Goal: Task Accomplishment & Management: Use online tool/utility

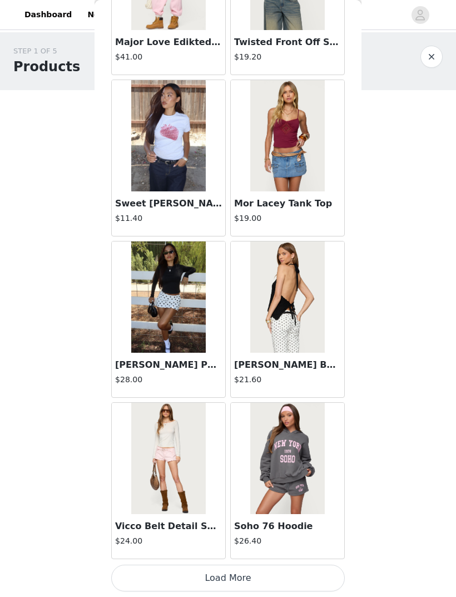
scroll to position [1105, 0]
click at [425, 53] on button "button" at bounding box center [431, 57] width 22 height 22
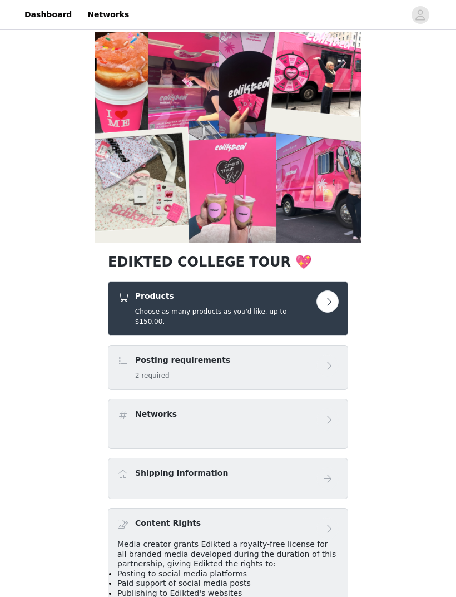
click at [320, 304] on button "button" at bounding box center [327, 301] width 22 height 22
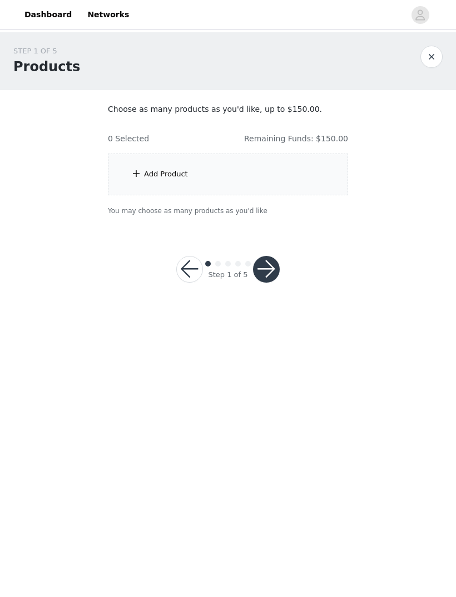
click at [171, 163] on div "Add Product" at bounding box center [228, 174] width 240 height 42
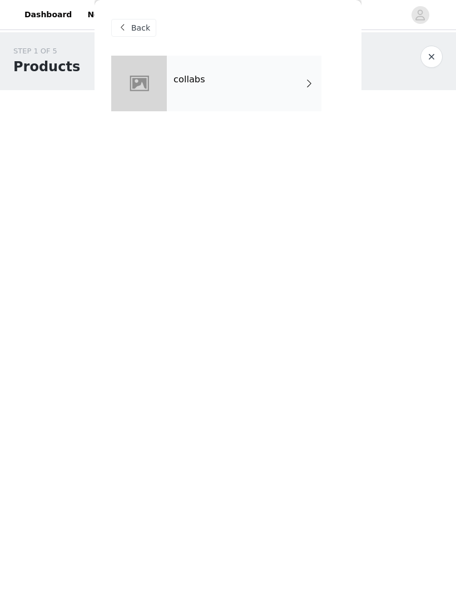
click at [175, 151] on div "Back collabs" at bounding box center [228, 298] width 267 height 597
click at [155, 101] on div at bounding box center [139, 84] width 56 height 56
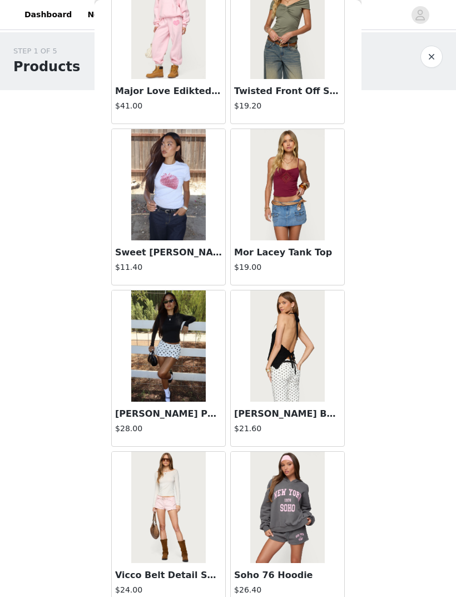
scroll to position [1072, 0]
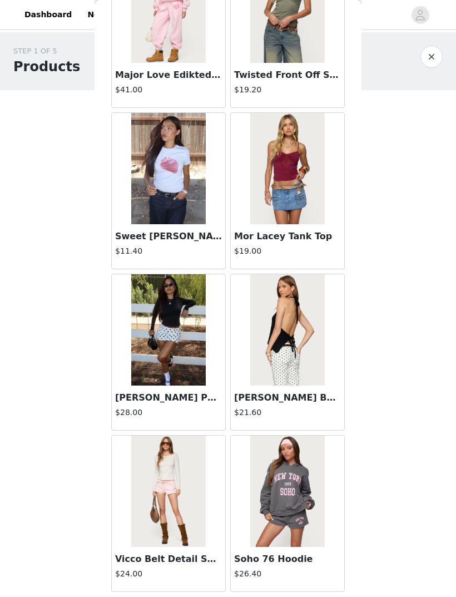
click at [291, 306] on img at bounding box center [287, 329] width 74 height 111
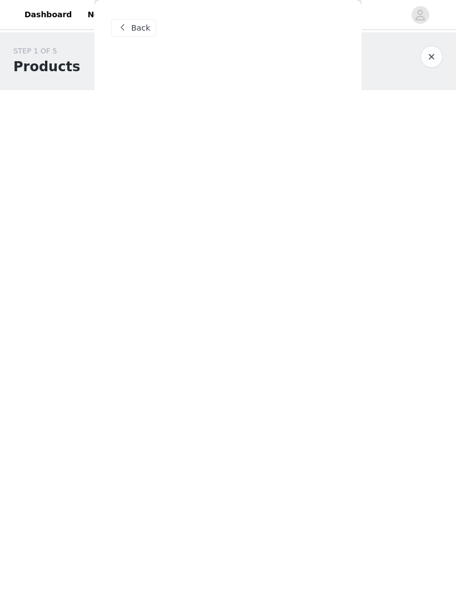
scroll to position [0, 0]
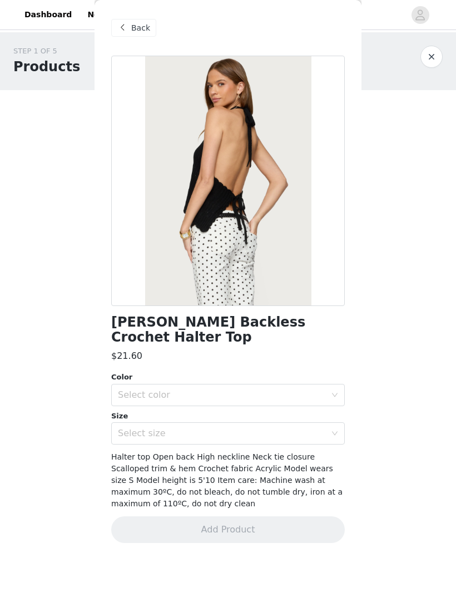
click at [130, 28] on div "Back" at bounding box center [133, 28] width 45 height 18
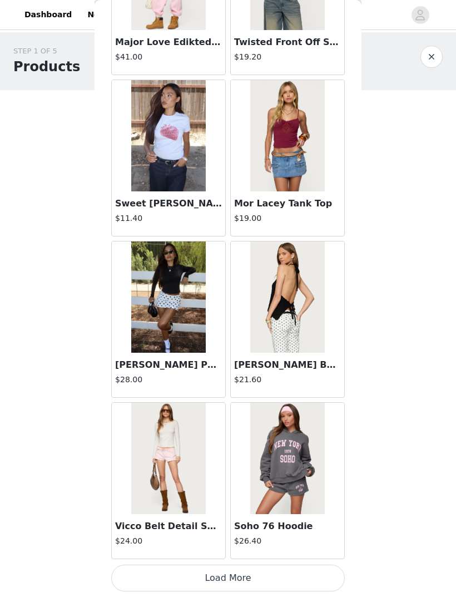
scroll to position [1105, 0]
click at [215, 565] on button "Load More" at bounding box center [227, 577] width 233 height 27
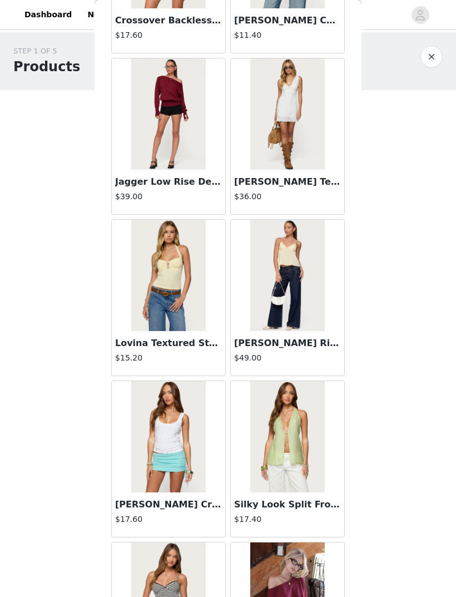
scroll to position [1930, 0]
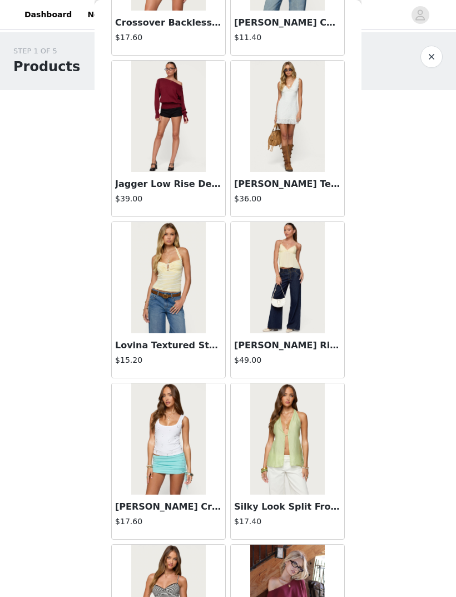
click at [193, 314] on img at bounding box center [168, 277] width 74 height 111
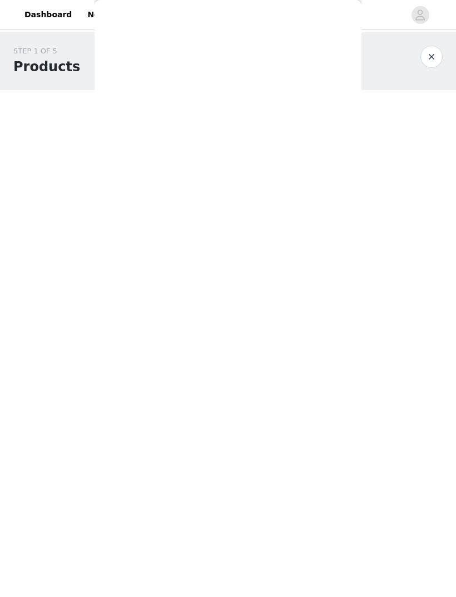
scroll to position [0, 0]
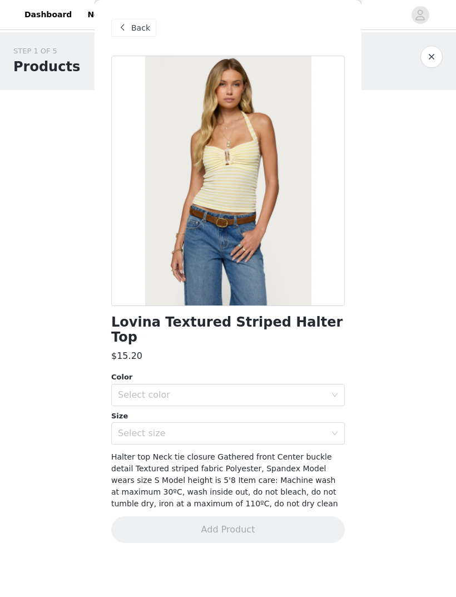
click at [135, 26] on span "Back" at bounding box center [140, 28] width 19 height 12
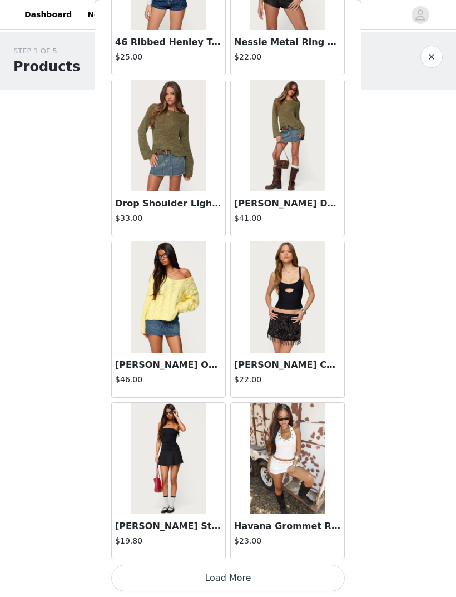
scroll to position [2717, 0]
click at [233, 578] on button "Load More" at bounding box center [227, 577] width 233 height 27
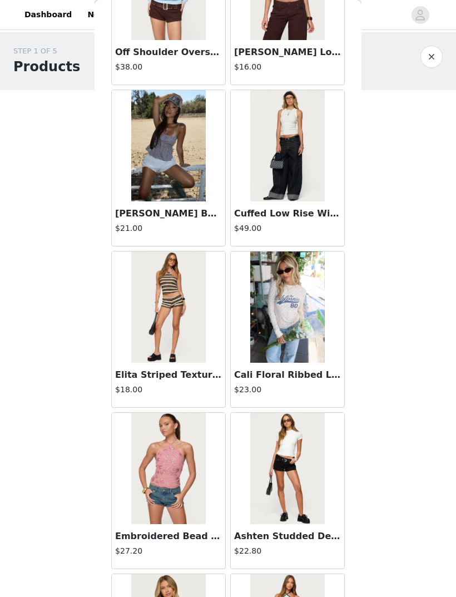
scroll to position [3832, 0]
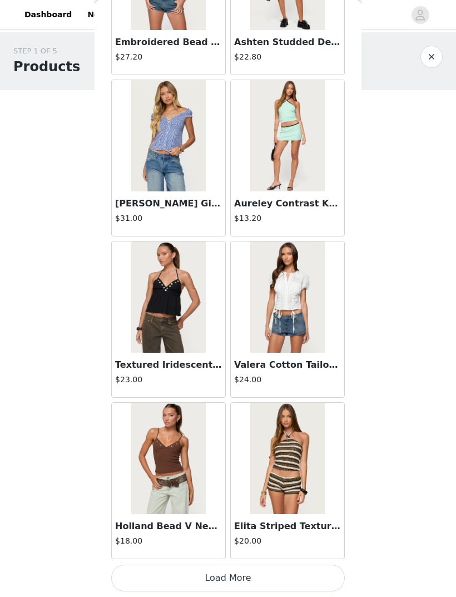
click at [222, 572] on button "Load More" at bounding box center [227, 577] width 233 height 27
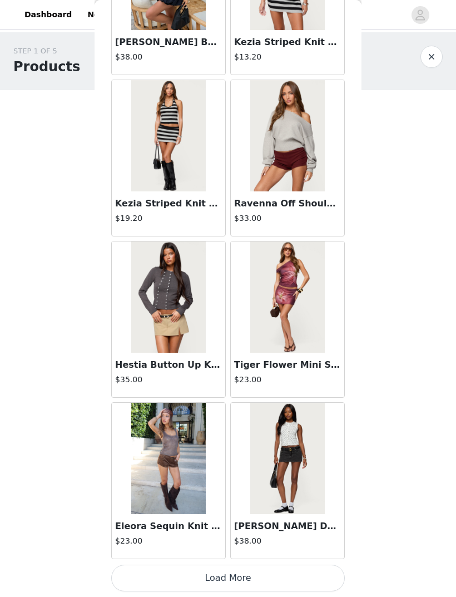
scroll to position [5941, 0]
click at [257, 538] on h4 "$38.00" at bounding box center [287, 541] width 107 height 12
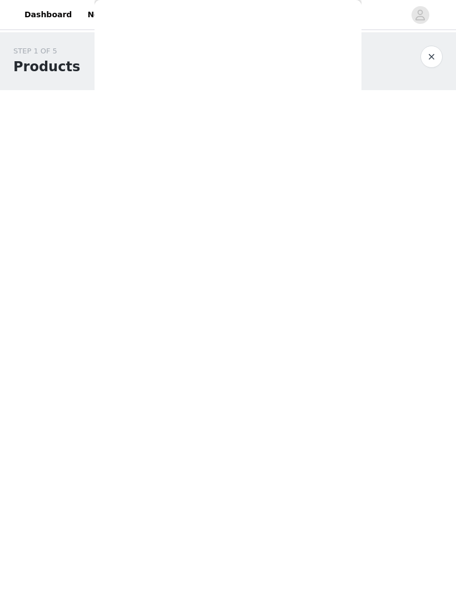
scroll to position [0, 0]
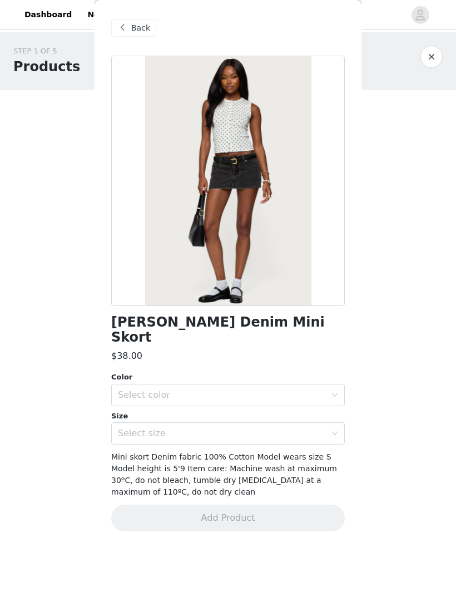
click at [254, 384] on div "Select color" at bounding box center [224, 394] width 213 height 21
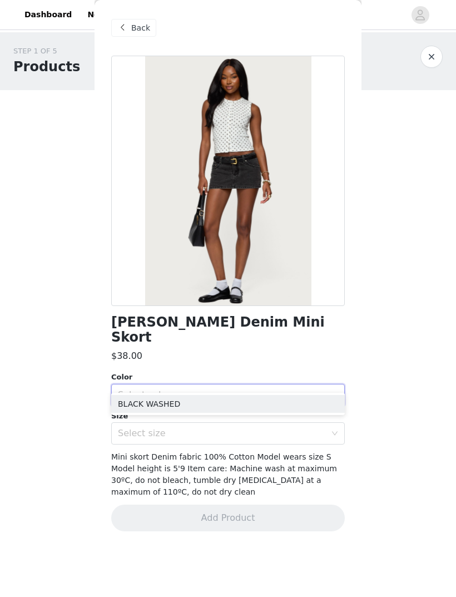
click at [251, 452] on span "Mini skort Denim fabric 100% Cotton Model wears size S Model height is 5'9 Item…" at bounding box center [224, 474] width 226 height 44
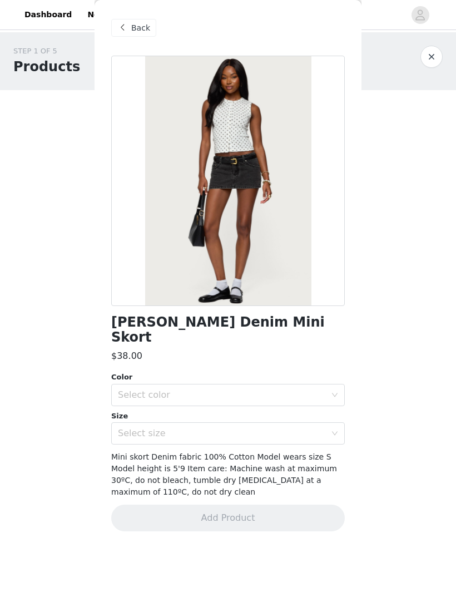
click at [143, 26] on span "Back" at bounding box center [140, 28] width 19 height 12
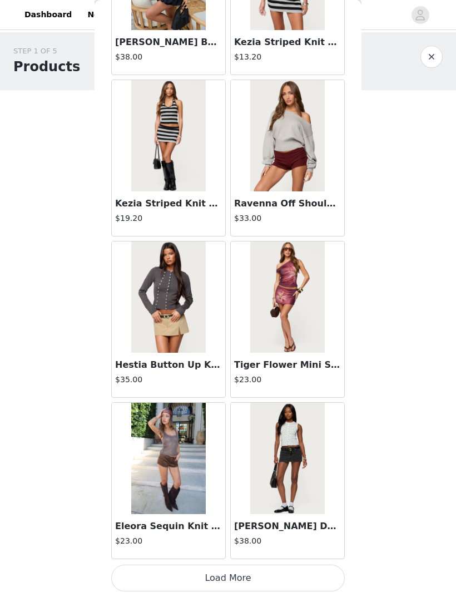
click at [248, 573] on button "Load More" at bounding box center [227, 577] width 233 height 27
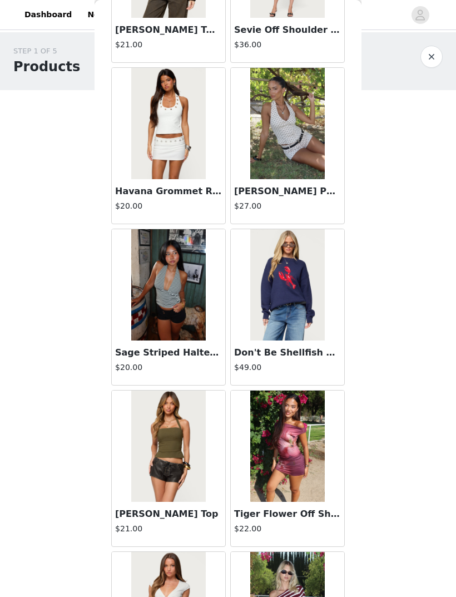
scroll to position [6595, 0]
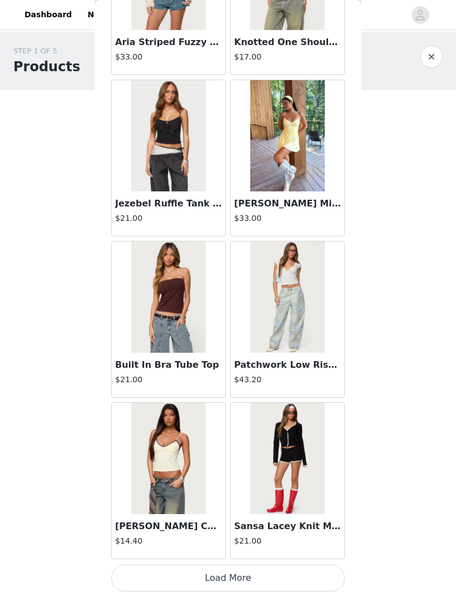
click at [262, 577] on button "Load More" at bounding box center [227, 577] width 233 height 27
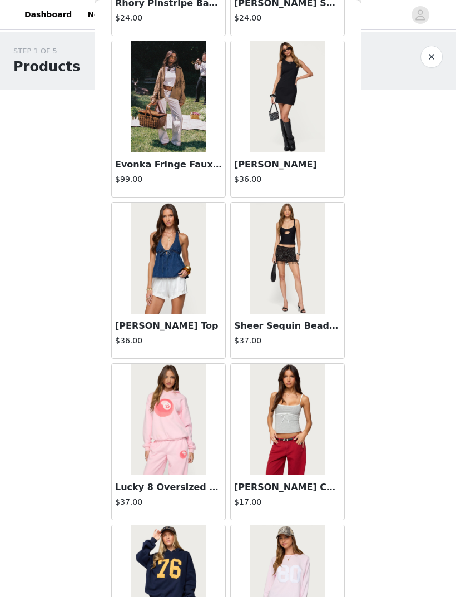
scroll to position [8422, 0]
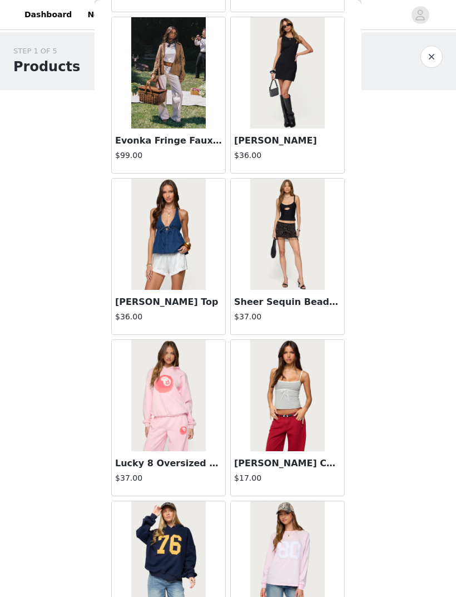
click at [195, 300] on h3 "[PERSON_NAME] Top" at bounding box center [168, 301] width 107 height 13
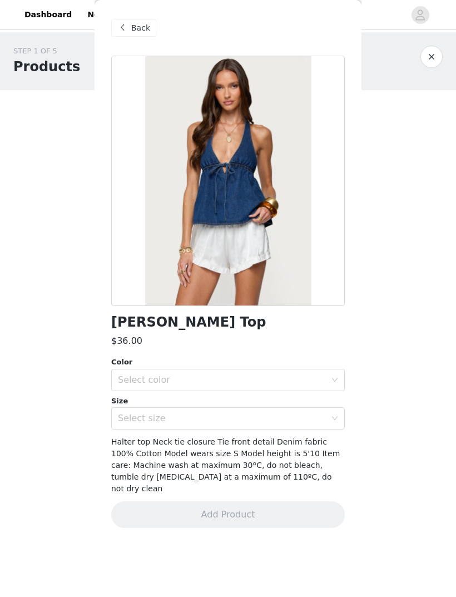
scroll to position [0, 0]
click at [268, 382] on div "Select color" at bounding box center [222, 379] width 208 height 11
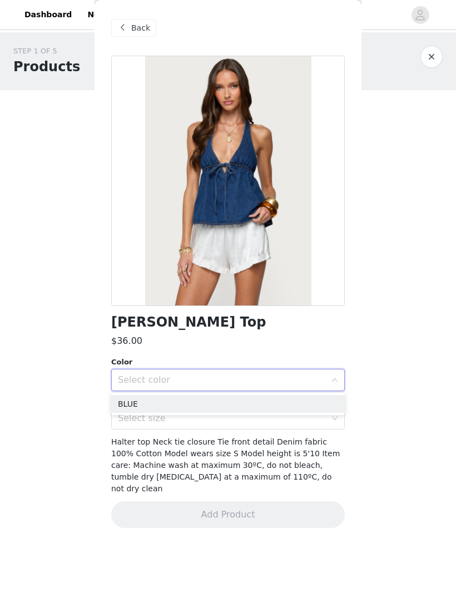
click at [237, 406] on li "BLUE" at bounding box center [227, 404] width 233 height 18
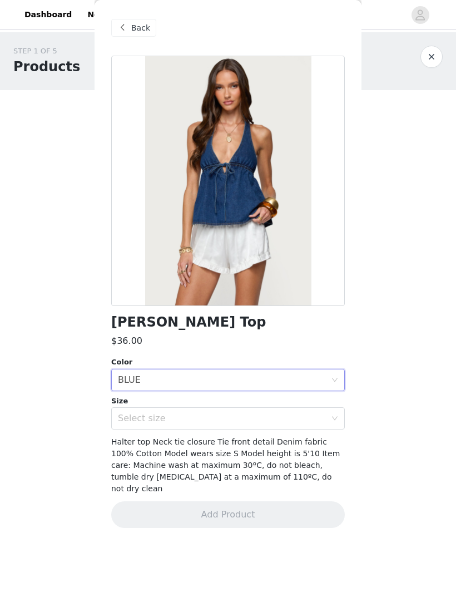
click at [222, 422] on div "Select size" at bounding box center [222, 417] width 208 height 11
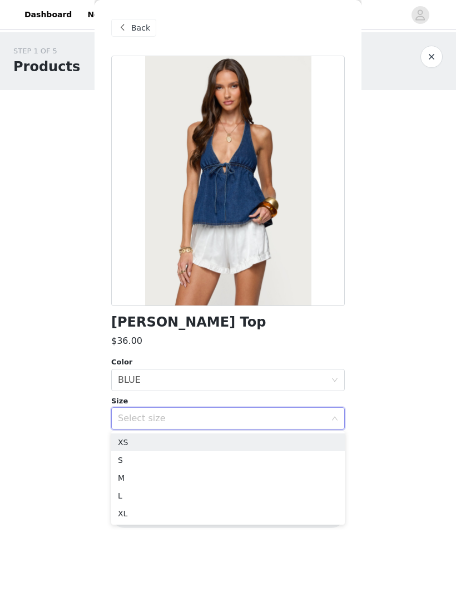
click at [196, 440] on li "XS" at bounding box center [227, 442] width 233 height 18
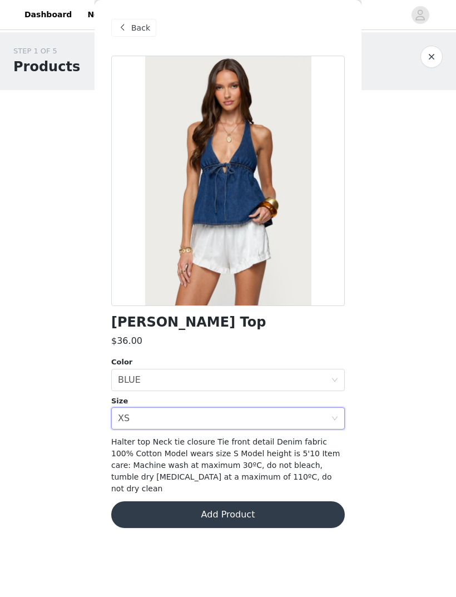
click at [240, 501] on button "Add Product" at bounding box center [227, 514] width 233 height 27
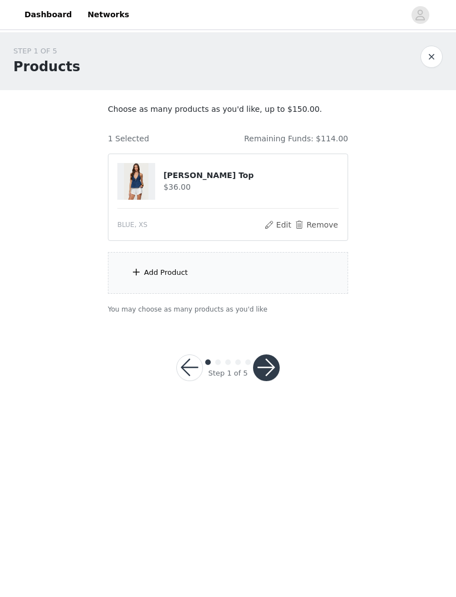
click at [243, 275] on div "Add Product" at bounding box center [228, 273] width 240 height 42
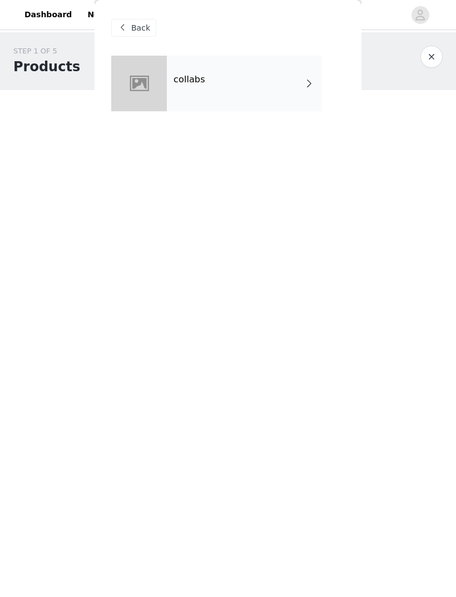
click at [289, 101] on div "collabs" at bounding box center [244, 84] width 155 height 56
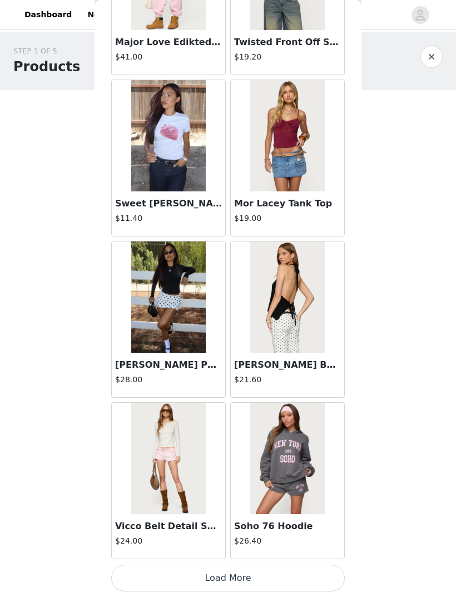
click at [236, 572] on button "Load More" at bounding box center [227, 577] width 233 height 27
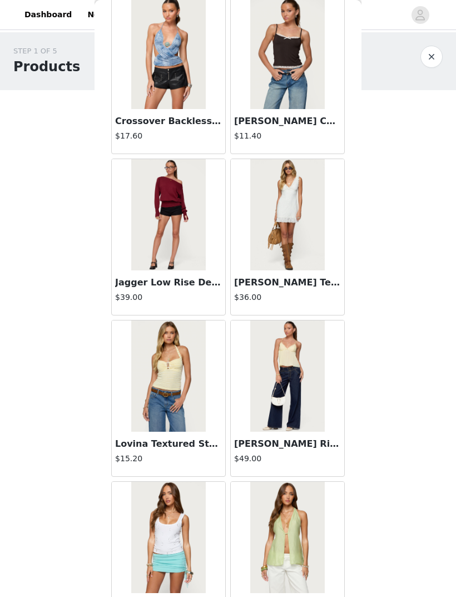
scroll to position [1834, 0]
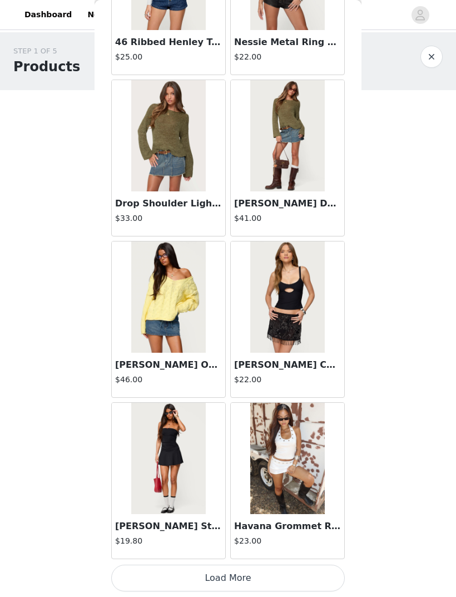
click at [217, 576] on button "Load More" at bounding box center [227, 577] width 233 height 27
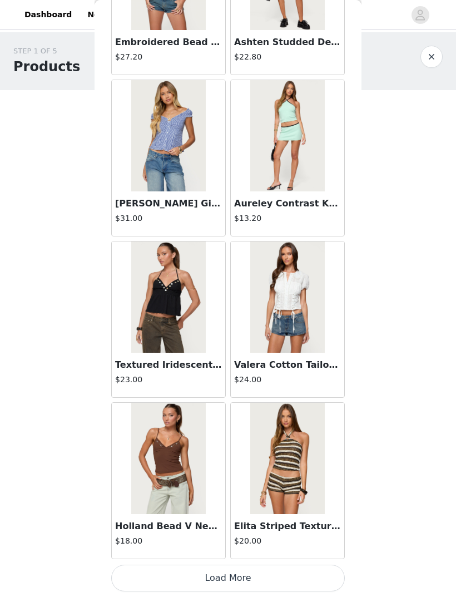
scroll to position [4329, 0]
click at [230, 574] on button "Load More" at bounding box center [227, 577] width 233 height 27
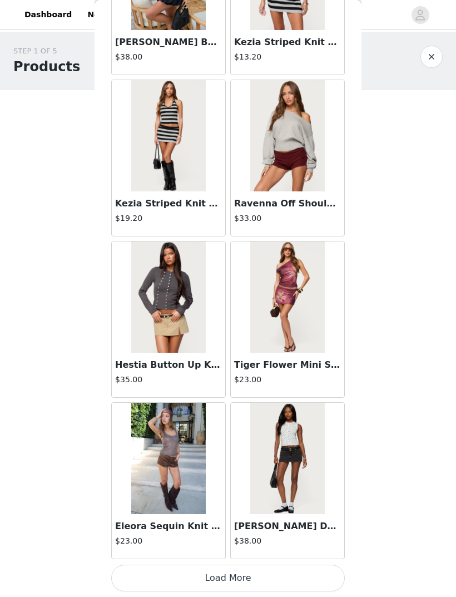
click at [257, 573] on button "Load More" at bounding box center [227, 577] width 233 height 27
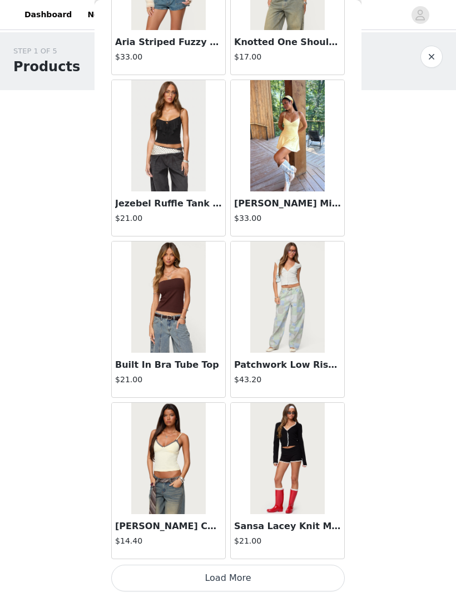
scroll to position [7553, 0]
click at [240, 578] on button "Load More" at bounding box center [227, 577] width 233 height 27
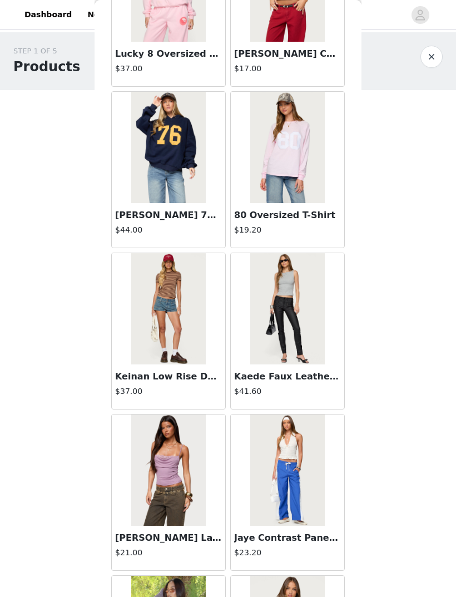
scroll to position [8830, 0]
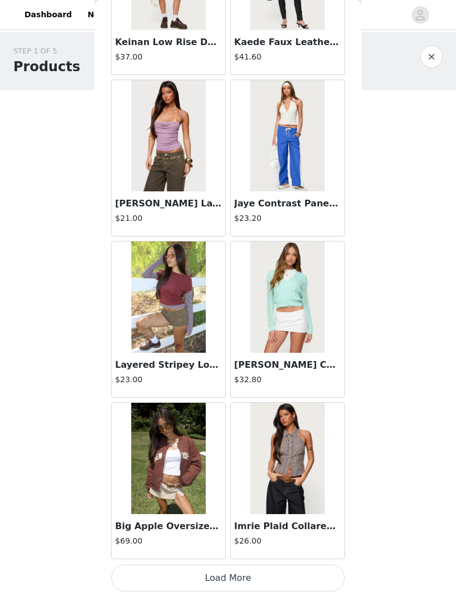
click at [228, 574] on button "Load More" at bounding box center [227, 577] width 233 height 27
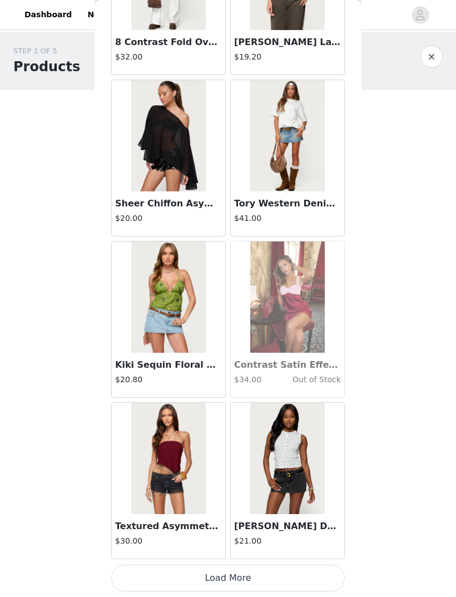
scroll to position [10778, 0]
click at [252, 576] on button "Load More" at bounding box center [227, 577] width 233 height 27
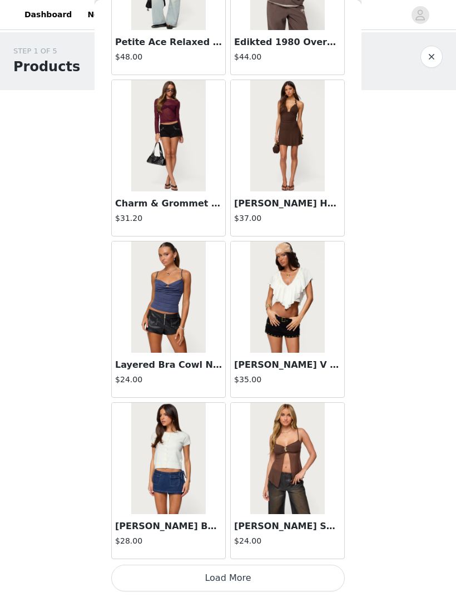
scroll to position [12390, 0]
click at [211, 578] on button "Load More" at bounding box center [227, 577] width 233 height 27
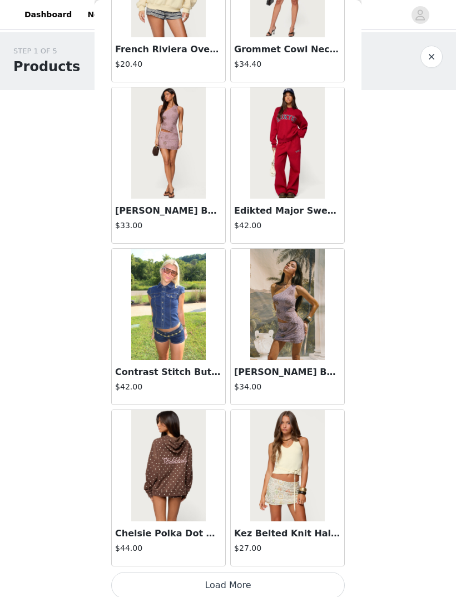
scroll to position [13994, 0]
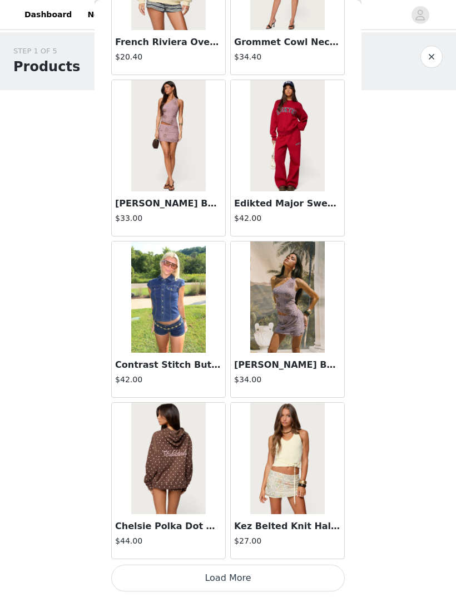
click at [226, 579] on button "Load More" at bounding box center [227, 577] width 233 height 27
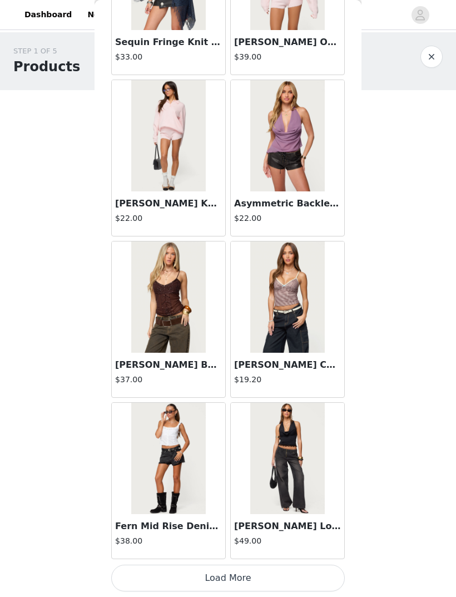
scroll to position [15614, 0]
click at [263, 573] on button "Load More" at bounding box center [227, 577] width 233 height 27
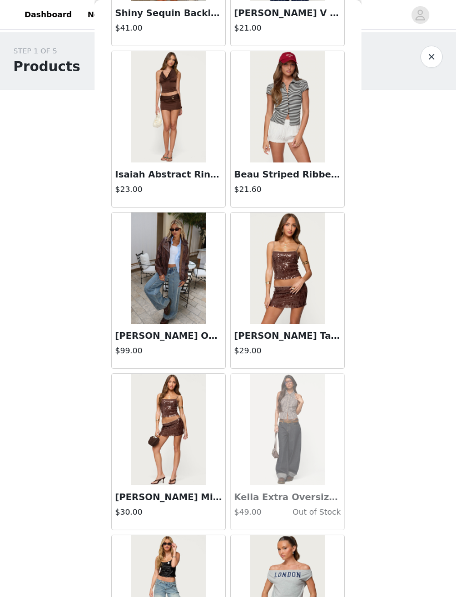
scroll to position [17094, 0]
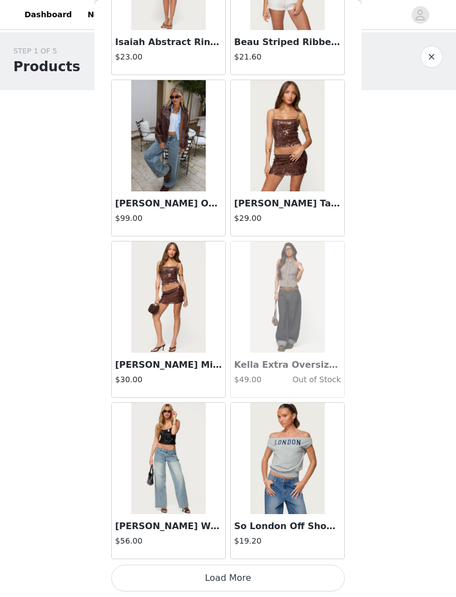
click at [207, 577] on button "Load More" at bounding box center [227, 577] width 233 height 27
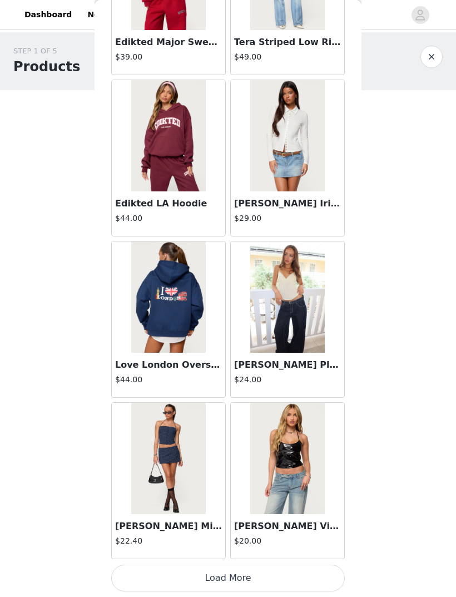
scroll to position [18839, 0]
click at [218, 577] on button "Load More" at bounding box center [227, 577] width 233 height 27
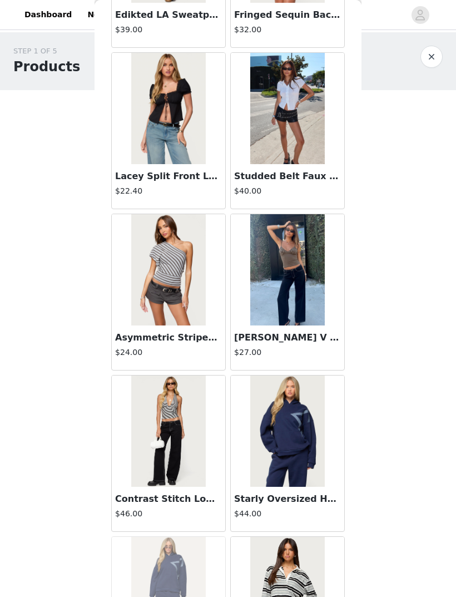
scroll to position [19874, 0]
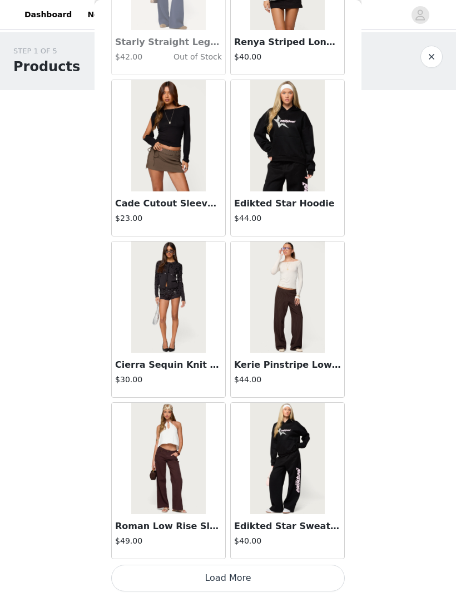
click at [246, 575] on button "Load More" at bounding box center [227, 577] width 233 height 27
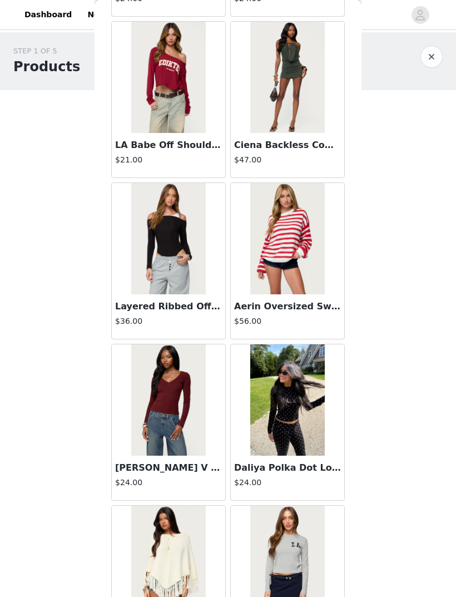
scroll to position [21810, 0]
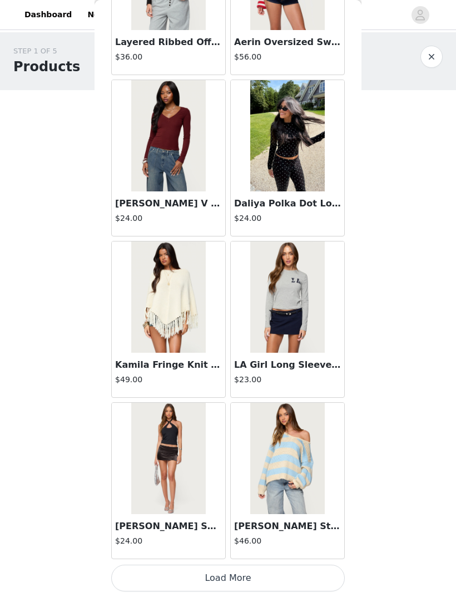
click at [226, 578] on button "Load More" at bounding box center [227, 577] width 233 height 27
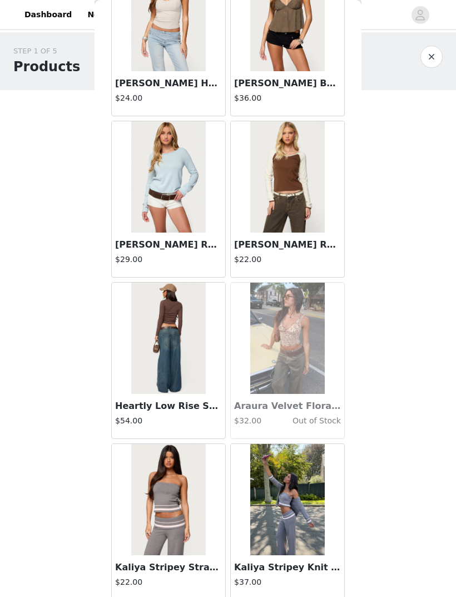
scroll to position [23475, 0]
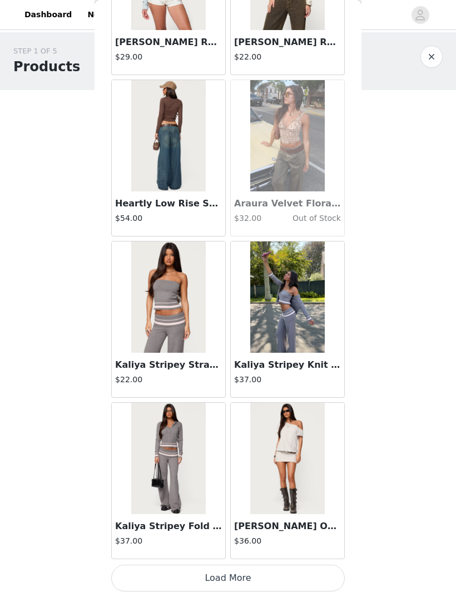
click at [227, 579] on button "Load More" at bounding box center [227, 577] width 233 height 27
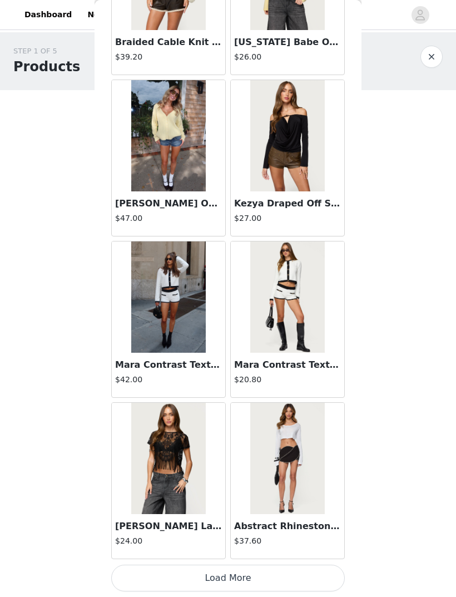
scroll to position [25288, 0]
click at [218, 575] on button "Load More" at bounding box center [227, 577] width 233 height 27
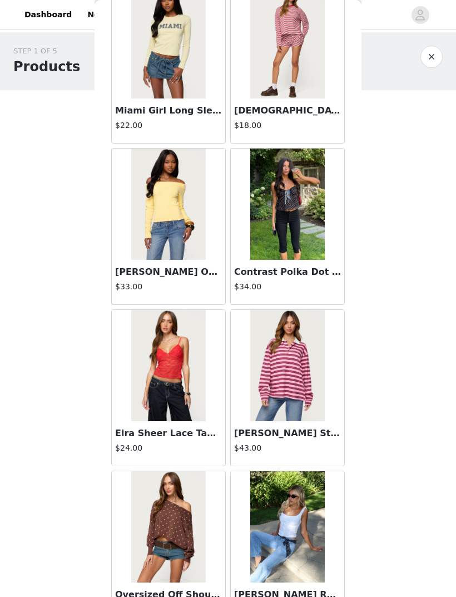
scroll to position [26346, 0]
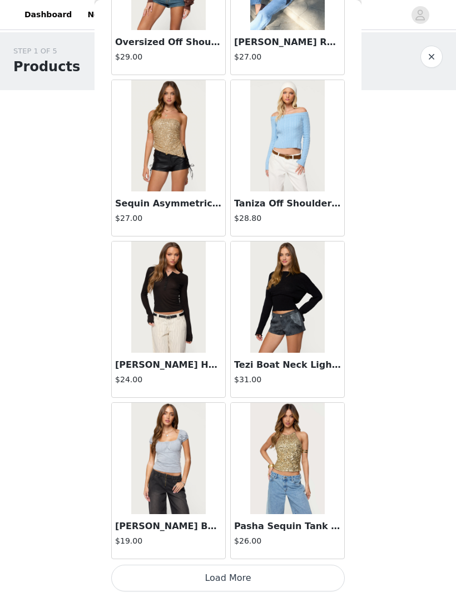
click at [238, 570] on button "Load More" at bounding box center [227, 577] width 233 height 27
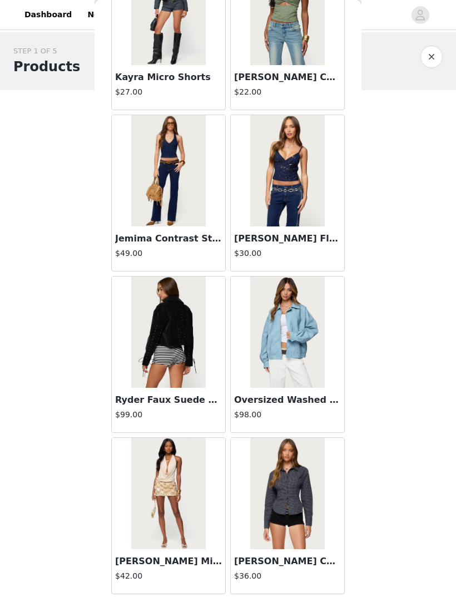
scroll to position [28013, 0]
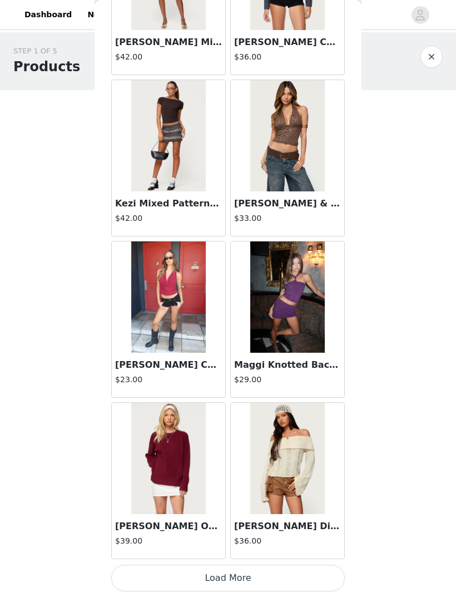
click at [267, 576] on button "Load More" at bounding box center [227, 577] width 233 height 27
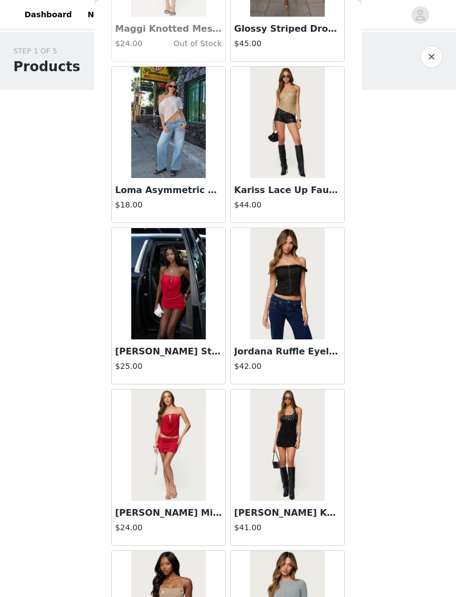
scroll to position [29988, 0]
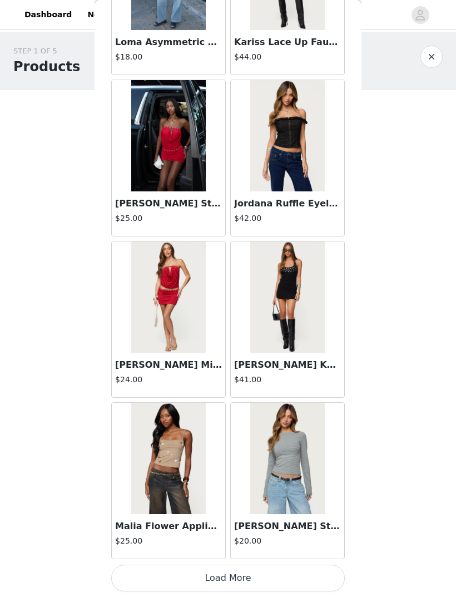
click at [297, 576] on button "Load More" at bounding box center [227, 577] width 233 height 27
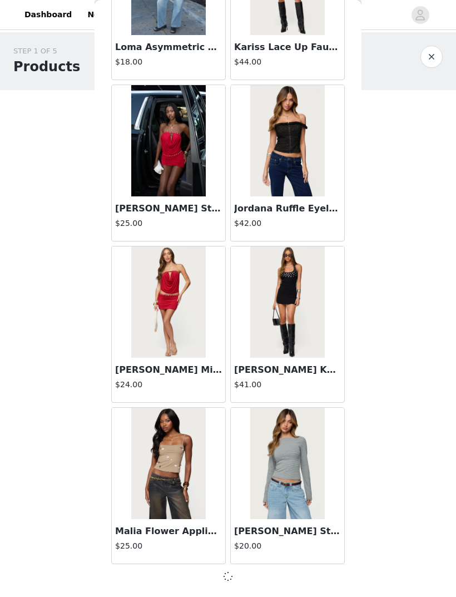
scroll to position [30119, 0]
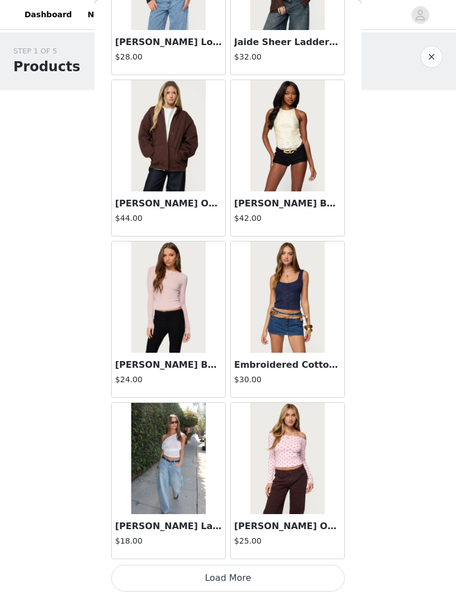
click at [275, 571] on button "Load More" at bounding box center [227, 577] width 233 height 27
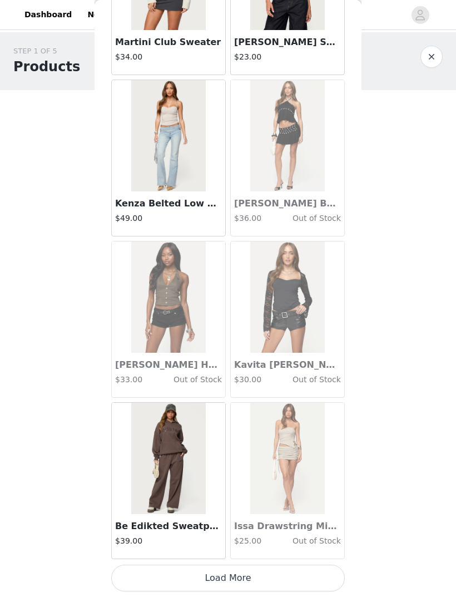
click at [284, 566] on button "Load More" at bounding box center [227, 577] width 233 height 27
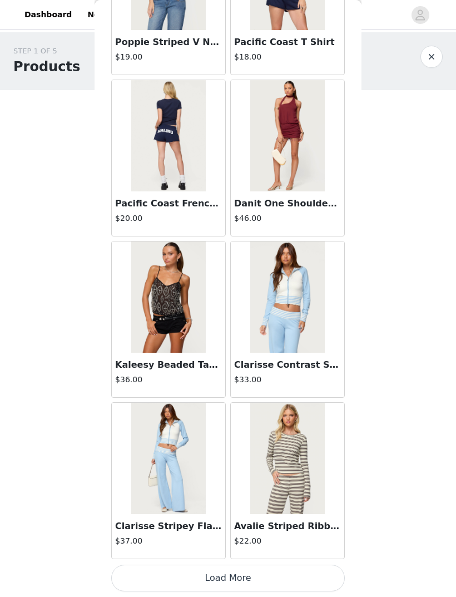
click at [284, 569] on button "Load More" at bounding box center [227, 577] width 233 height 27
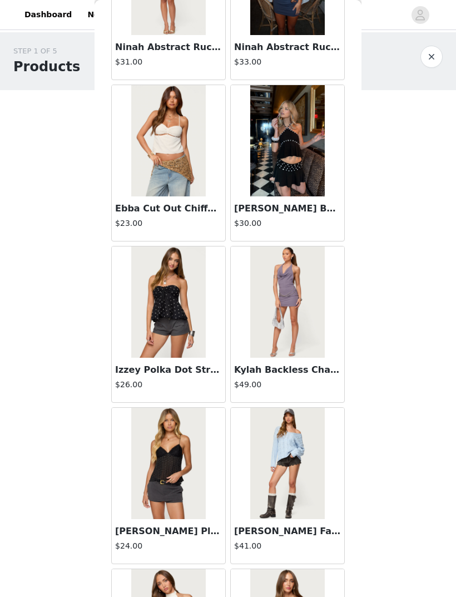
scroll to position [35760, 0]
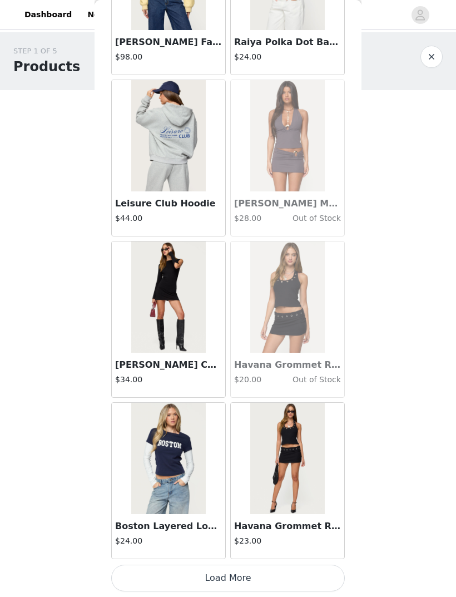
click at [267, 574] on button "Load More" at bounding box center [227, 577] width 233 height 27
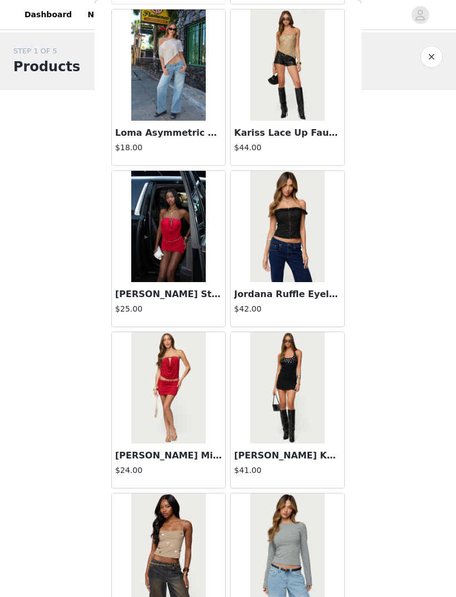
scroll to position [30036, 0]
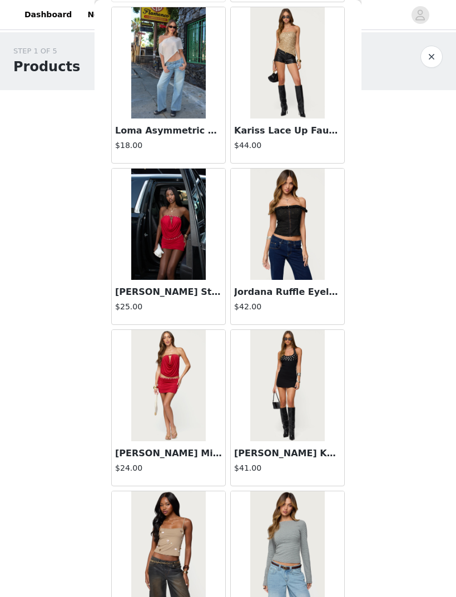
click at [189, 277] on img at bounding box center [168, 223] width 74 height 111
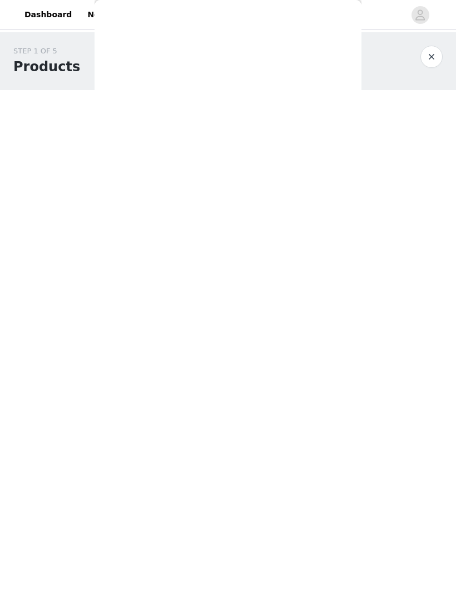
scroll to position [0, 0]
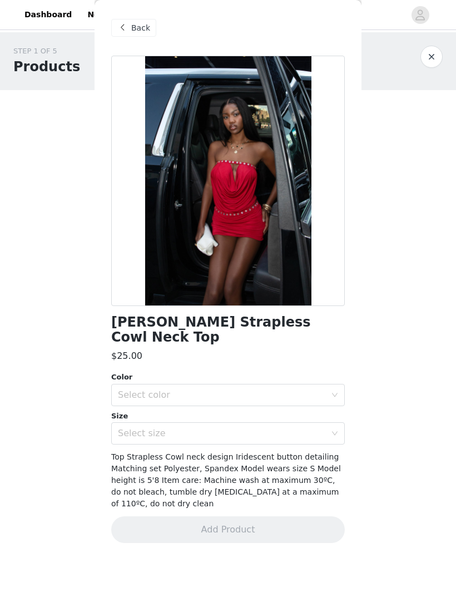
click at [268, 399] on div "Select color" at bounding box center [222, 394] width 208 height 11
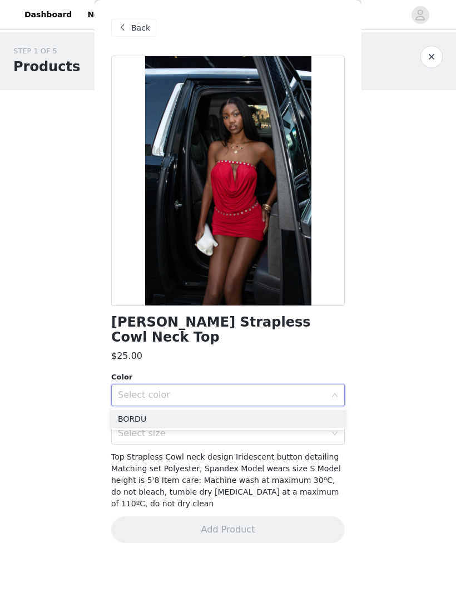
click at [210, 419] on li "BORDU" at bounding box center [227, 419] width 233 height 18
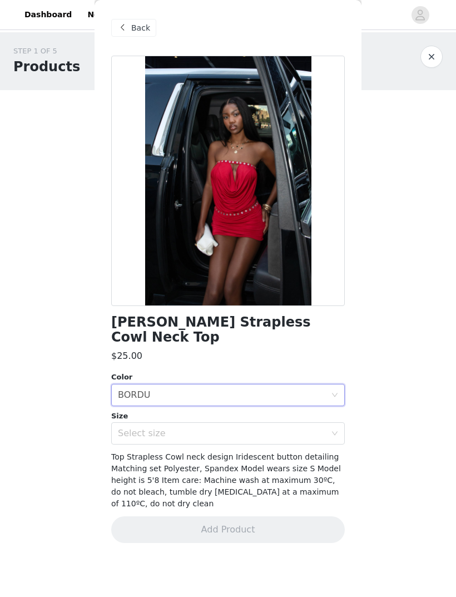
click at [206, 432] on div "Select size" at bounding box center [222, 433] width 208 height 11
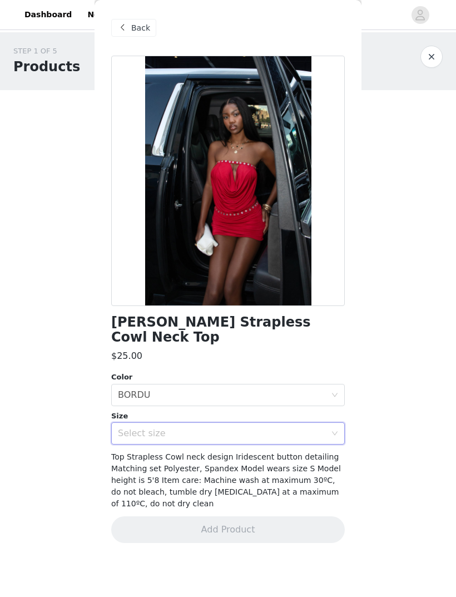
click at [221, 436] on div "Select size" at bounding box center [222, 433] width 208 height 11
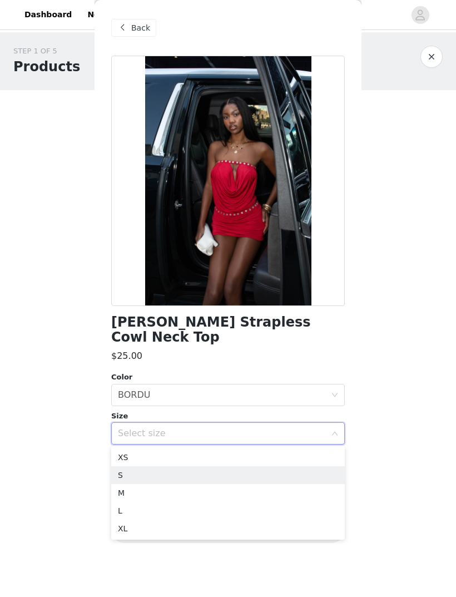
click at [162, 475] on li "S" at bounding box center [227, 475] width 233 height 18
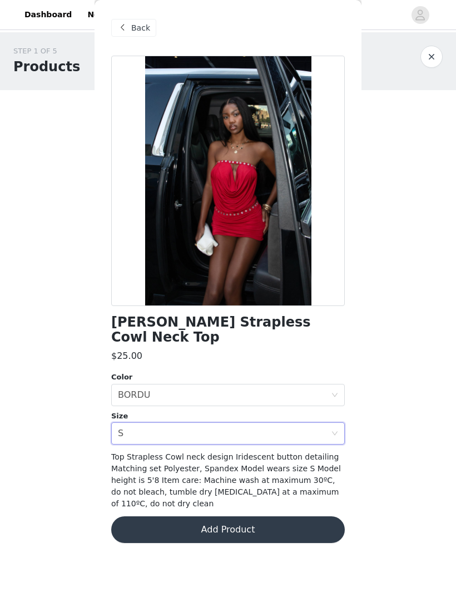
click at [135, 27] on span "Back" at bounding box center [140, 28] width 19 height 12
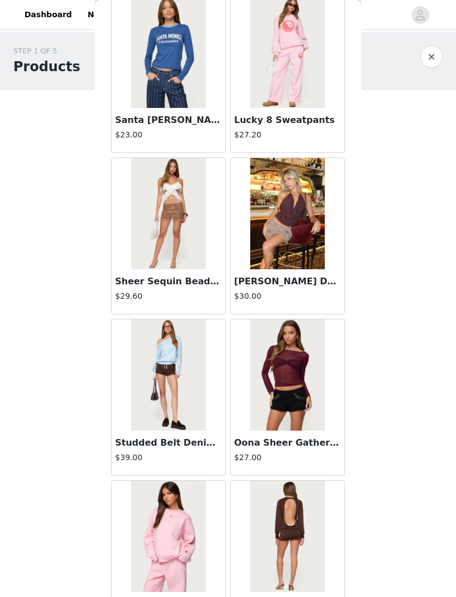
scroll to position [9926, 0]
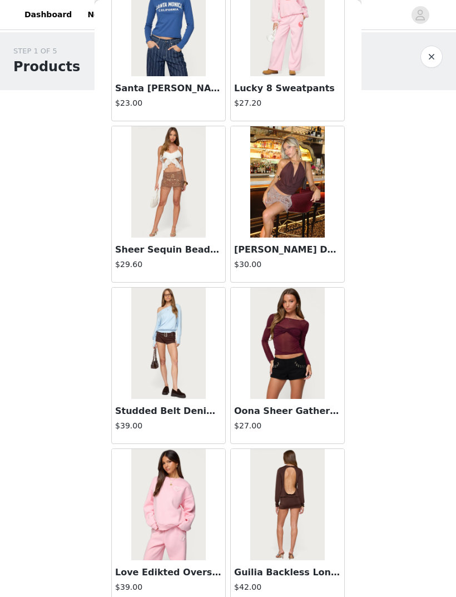
click at [189, 419] on div "Studded Belt Denim Micro Shorts $39.00" at bounding box center [168, 421] width 113 height 44
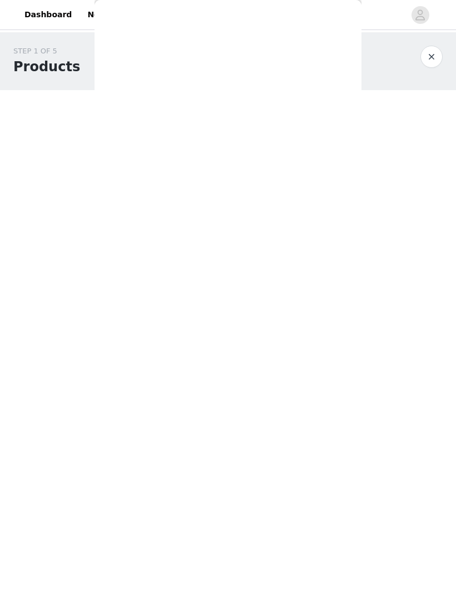
scroll to position [0, 0]
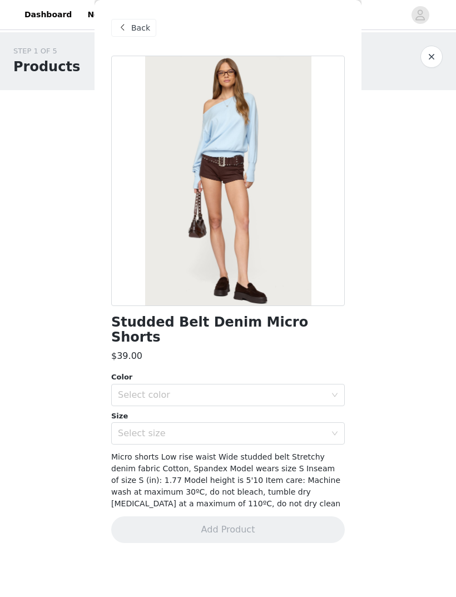
click at [229, 389] on div "Select color" at bounding box center [222, 394] width 208 height 11
click at [137, 27] on span "Back" at bounding box center [140, 28] width 19 height 12
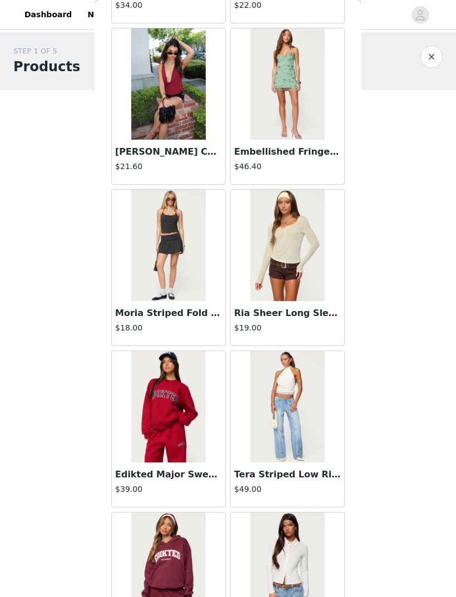
scroll to position [18524, 0]
